Goal: Task Accomplishment & Management: Use online tool/utility

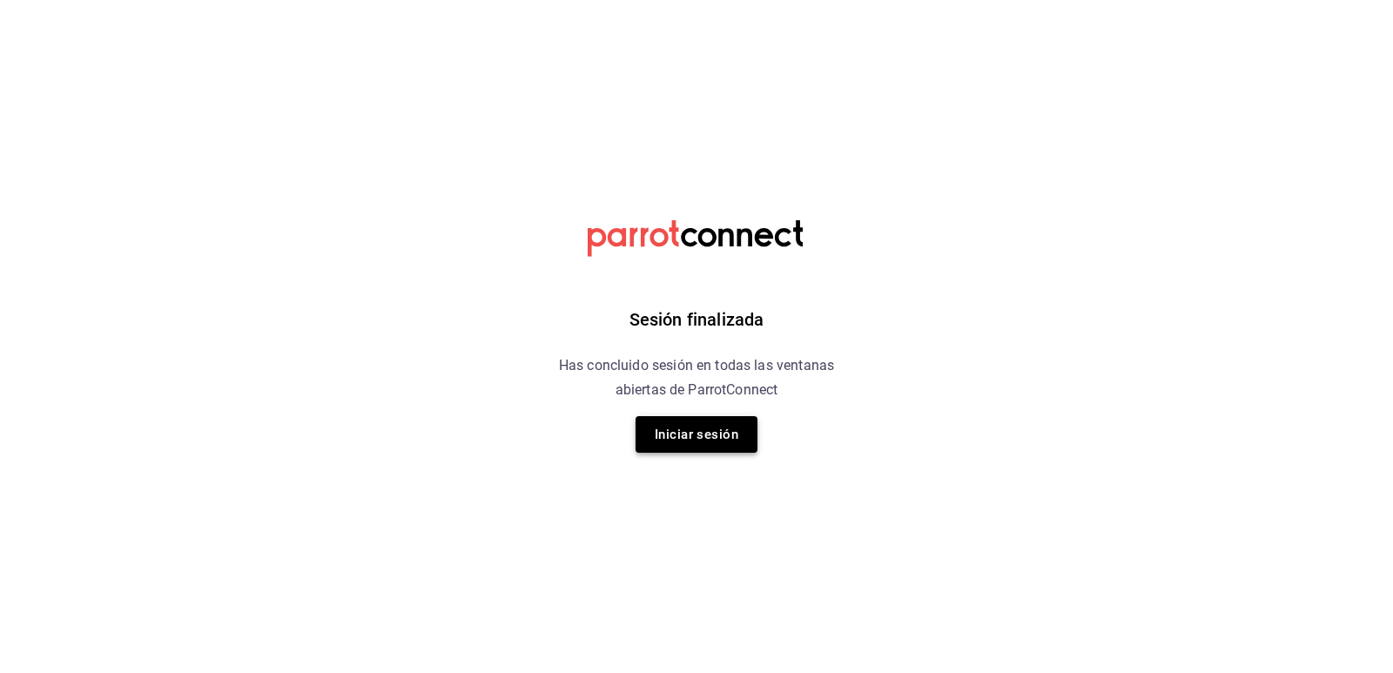
click at [664, 442] on button "Iniciar sesión" at bounding box center [697, 434] width 122 height 37
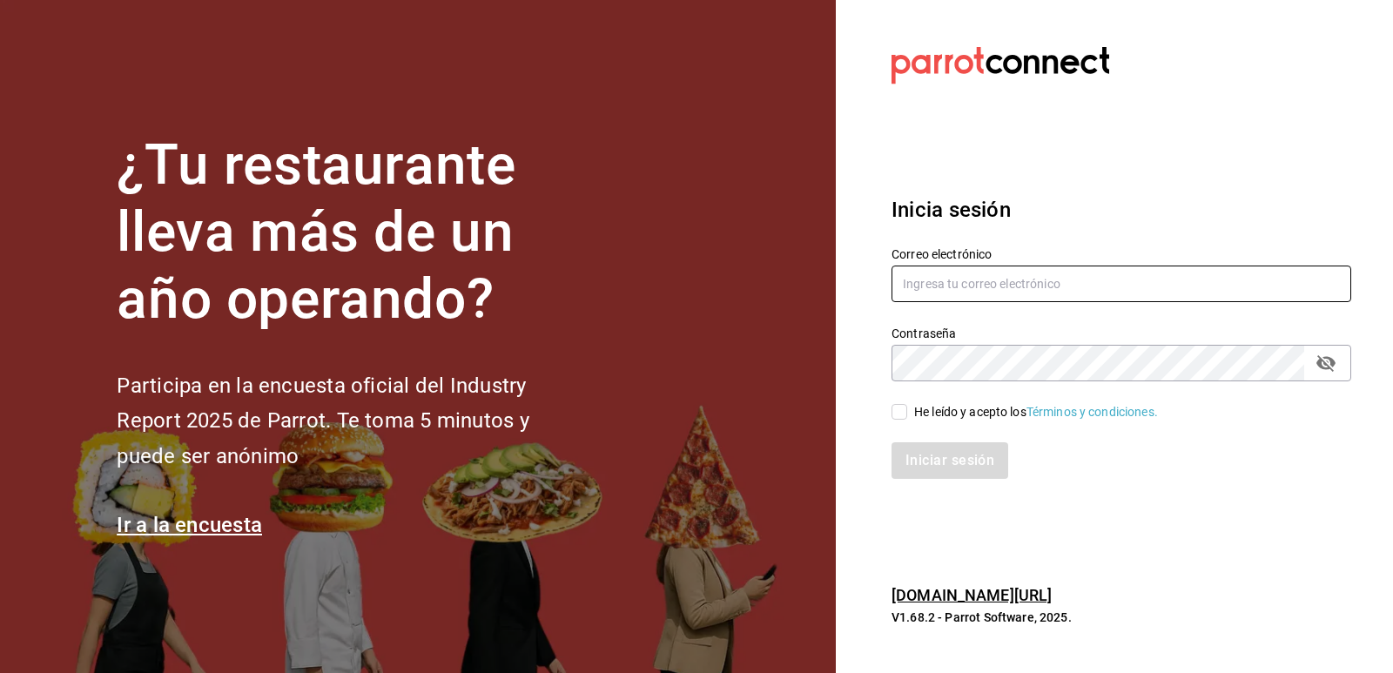
type input "jorgedelascasas@hotmail.com"
click at [900, 415] on input "He leído y acepto los Términos y condiciones." at bounding box center [900, 412] width 16 height 16
checkbox input "true"
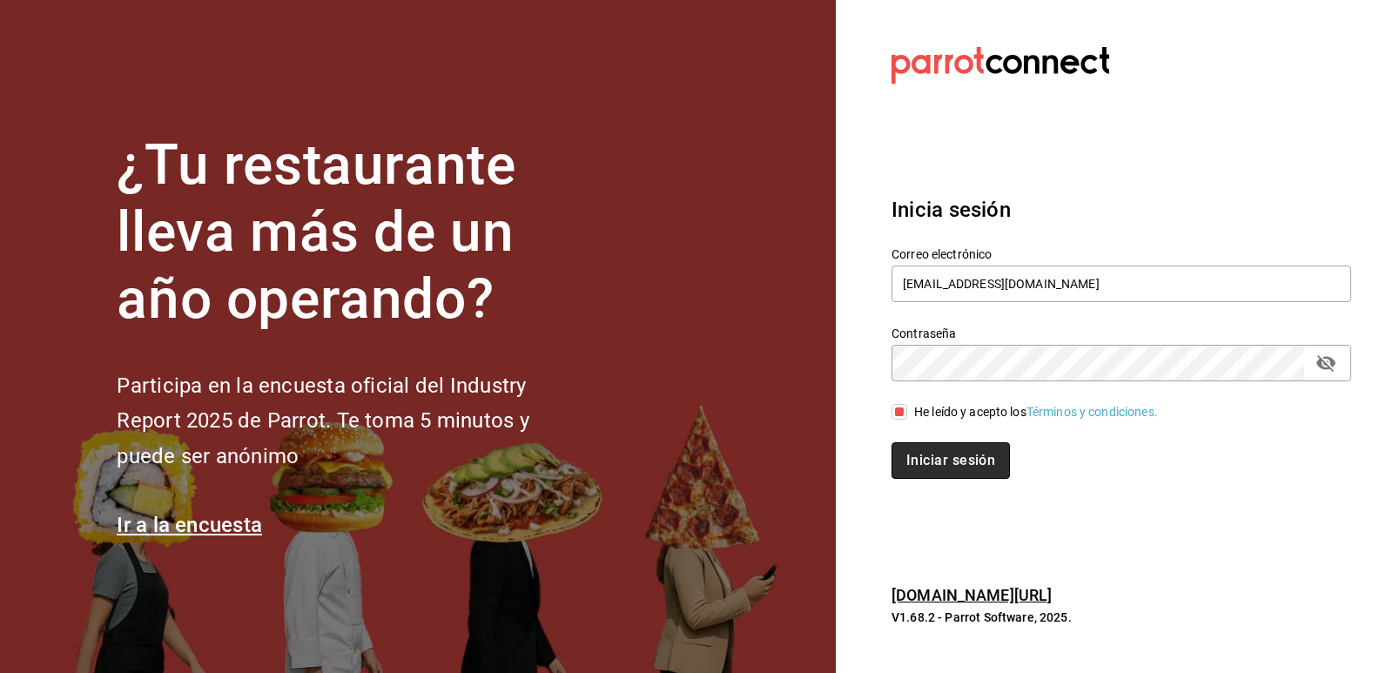
click at [948, 465] on button "Iniciar sesión" at bounding box center [951, 460] width 118 height 37
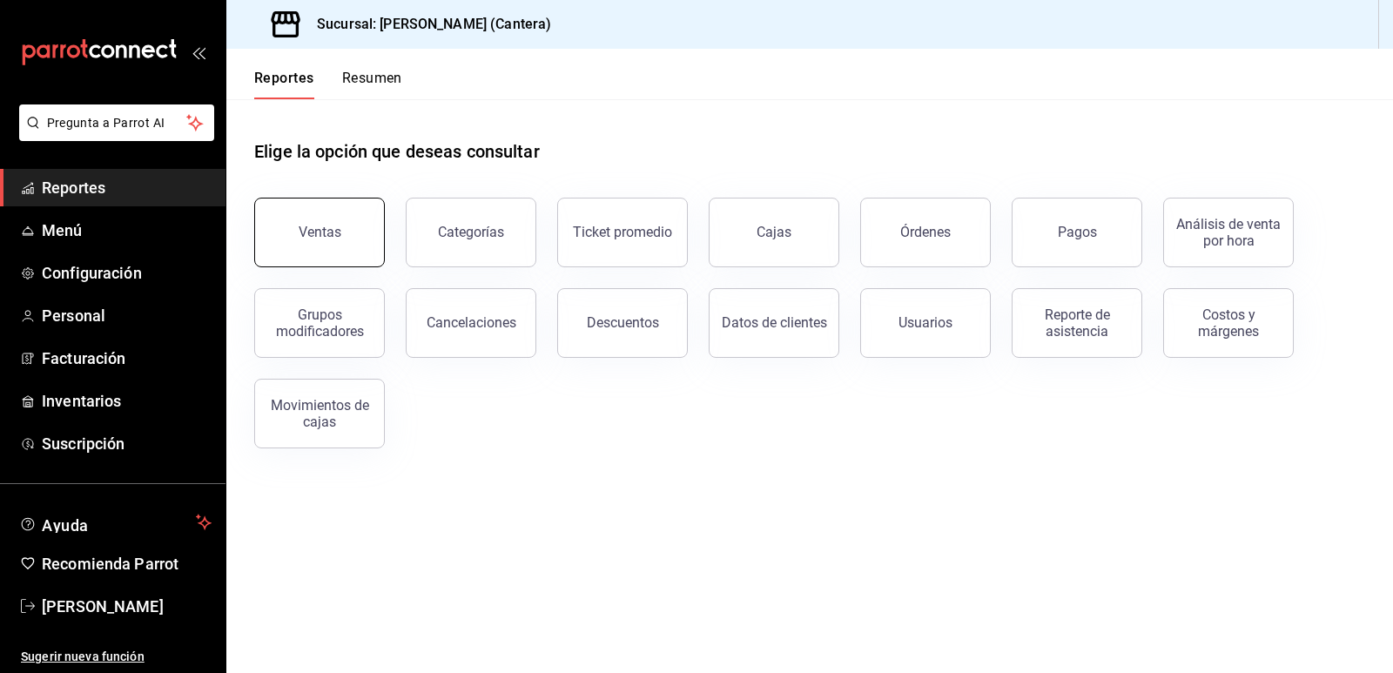
click at [306, 237] on div "Ventas" at bounding box center [320, 232] width 43 height 17
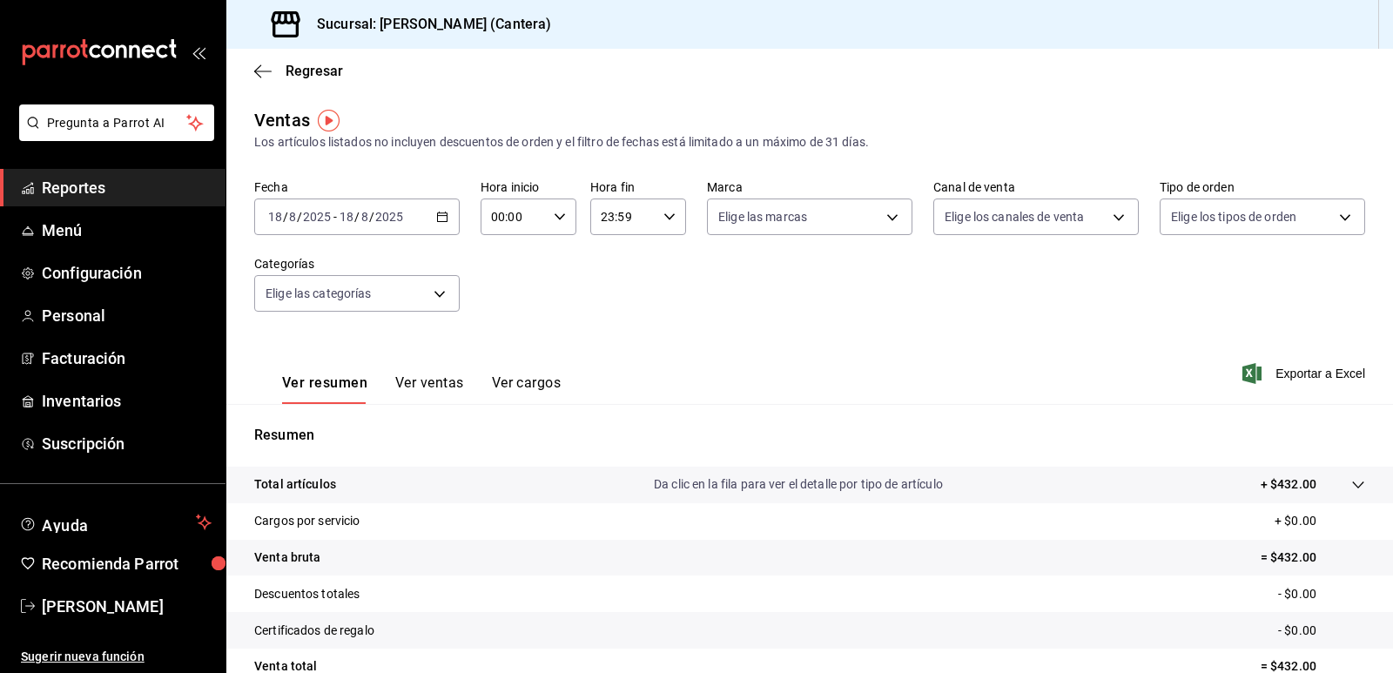
click at [447, 216] on div "[DATE] [DATE] - [DATE] [DATE]" at bounding box center [357, 217] width 206 height 37
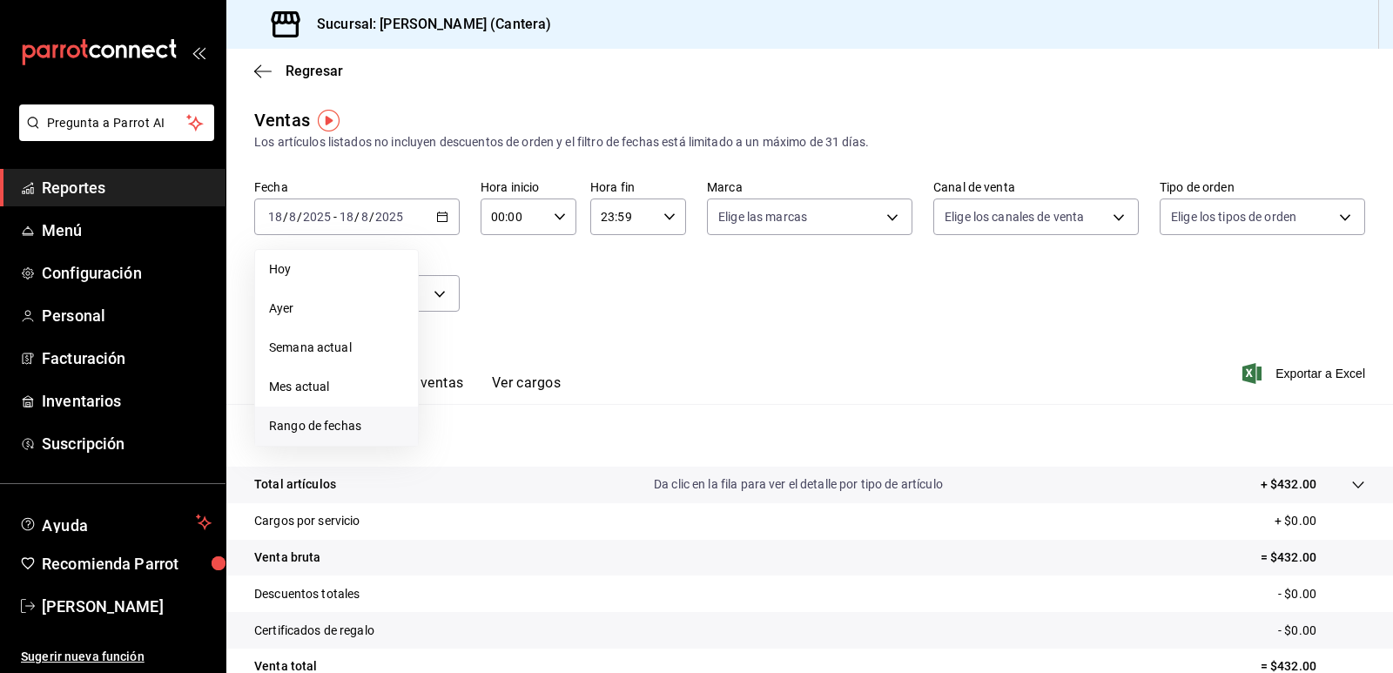
click at [327, 424] on span "Rango de fechas" at bounding box center [336, 426] width 135 height 18
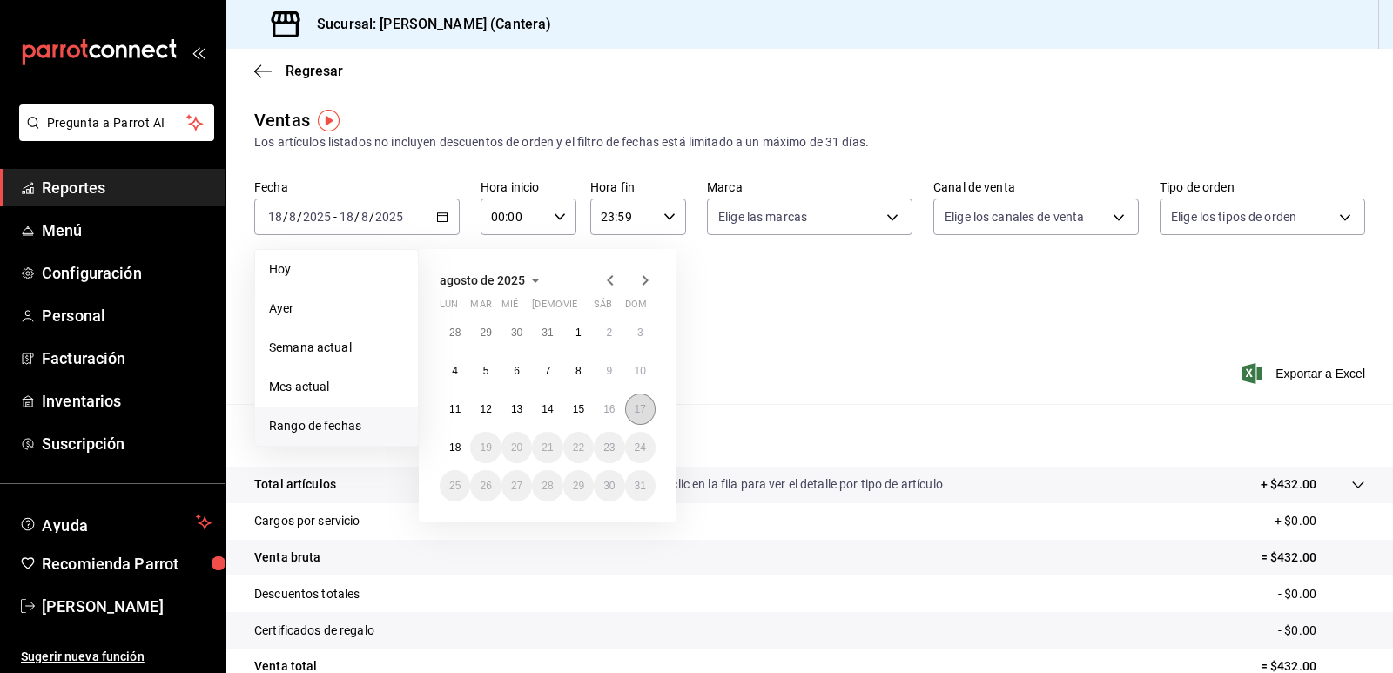
click at [644, 409] on abbr "17" at bounding box center [640, 409] width 11 height 12
click at [644, 408] on abbr "17" at bounding box center [640, 409] width 11 height 12
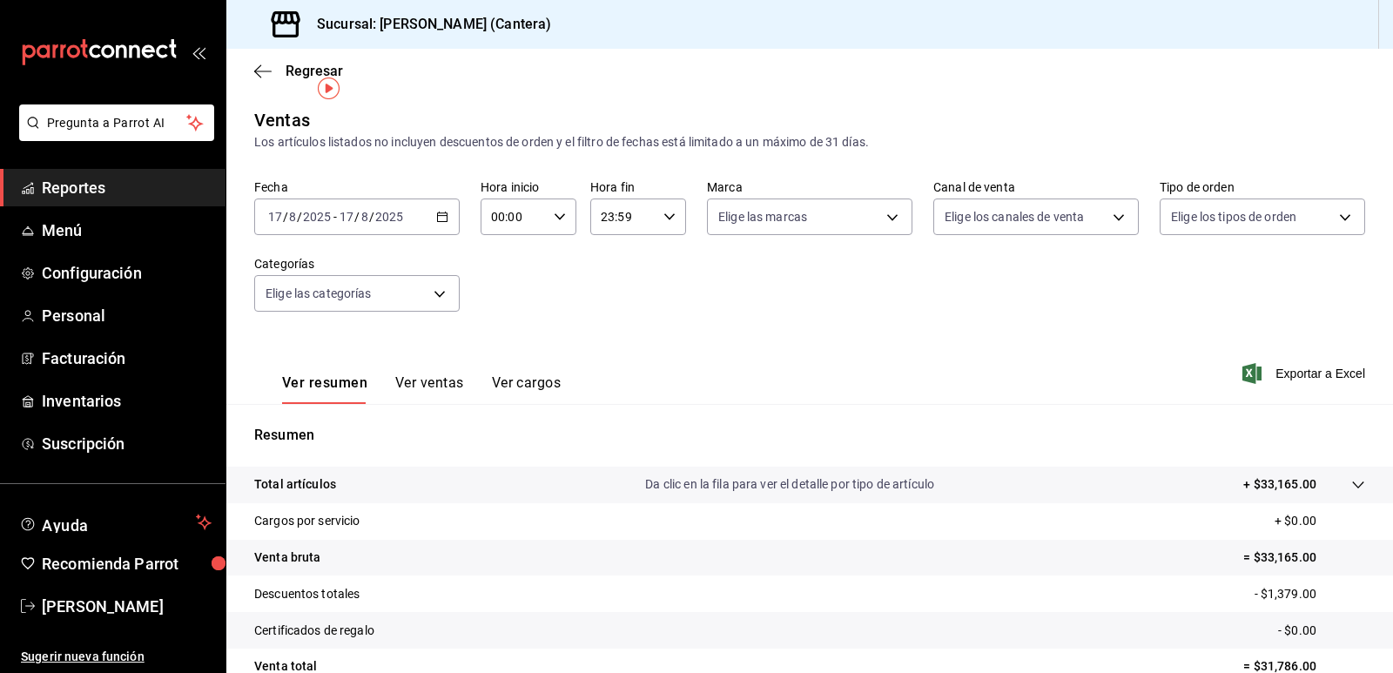
scroll to position [161, 0]
